Goal: Transaction & Acquisition: Purchase product/service

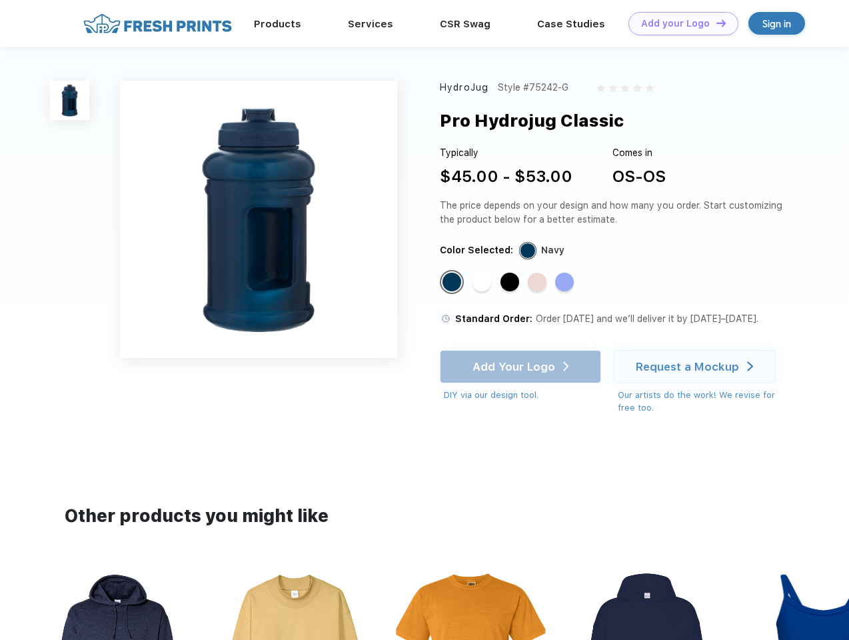
click at [679, 23] on link "Add your Logo Design Tool" at bounding box center [684, 23] width 110 height 23
click at [0, 0] on div "Design Tool" at bounding box center [0, 0] width 0 height 0
click at [715, 23] on link "Add your Logo Design Tool" at bounding box center [684, 23] width 110 height 23
click at [70, 100] on img at bounding box center [69, 100] width 39 height 39
click at [453, 283] on div "Standard Color" at bounding box center [452, 282] width 19 height 19
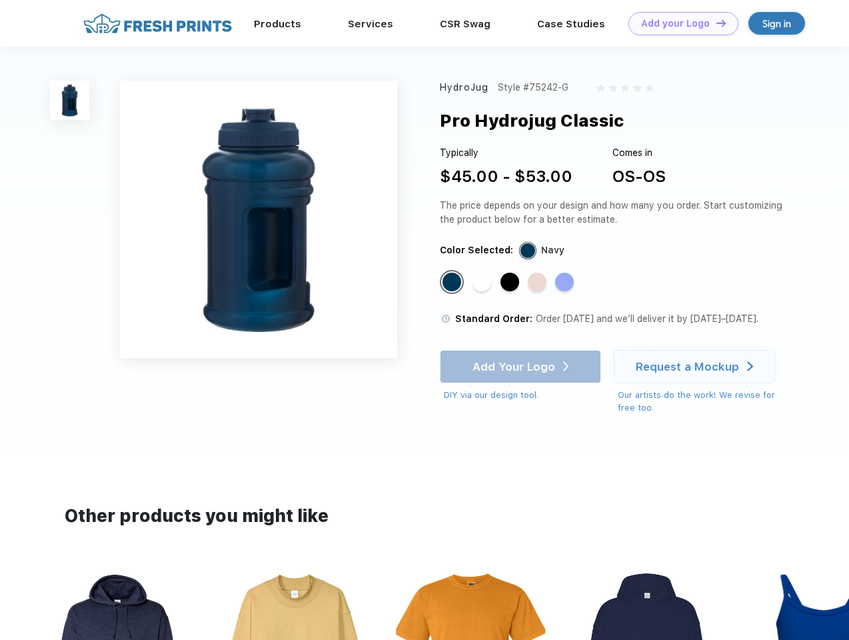
click at [483, 283] on div "Standard Color" at bounding box center [482, 282] width 19 height 19
click at [511, 283] on div "Standard Color" at bounding box center [510, 282] width 19 height 19
click at [539, 283] on div "Standard Color" at bounding box center [537, 282] width 19 height 19
click at [566, 283] on div "Standard Color" at bounding box center [564, 282] width 19 height 19
click at [522, 367] on div "Add Your Logo DIY via our design tool. Ah shoot! This product isn't up in our d…" at bounding box center [520, 376] width 161 height 52
